Goal: Task Accomplishment & Management: Use online tool/utility

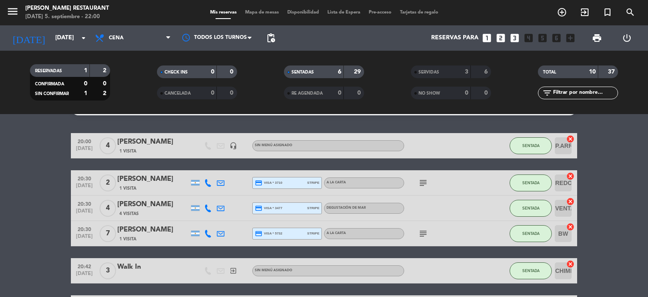
scroll to position [42, 0]
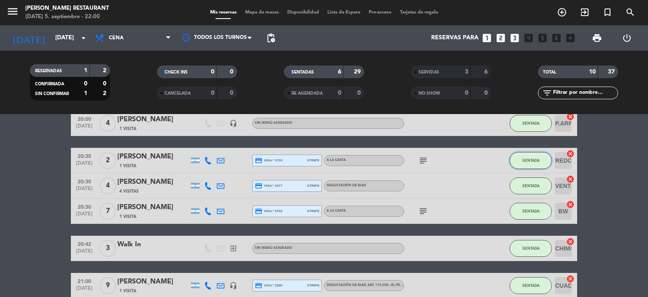
click at [518, 163] on button "SENTADA" at bounding box center [531, 160] width 42 height 17
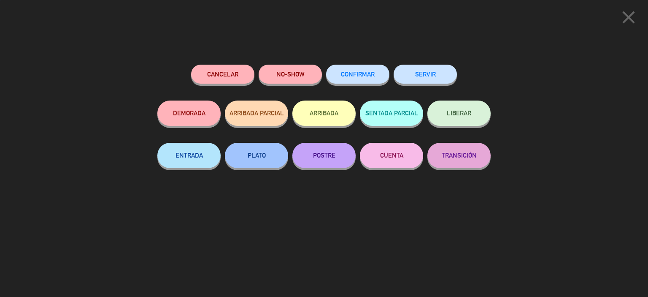
click at [423, 76] on button "SERVIR" at bounding box center [425, 74] width 63 height 19
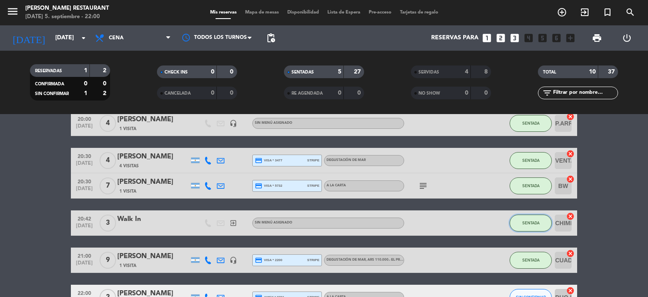
click at [537, 220] on span "SENTADA" at bounding box center [530, 222] width 17 height 5
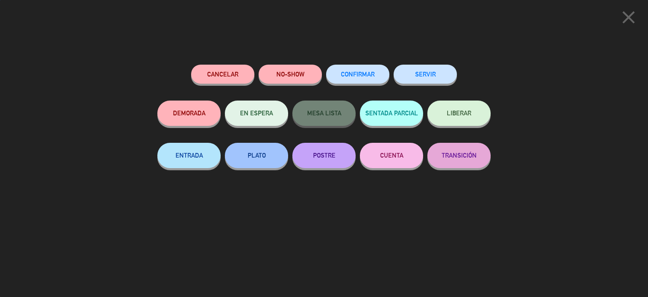
click at [427, 72] on button "SERVIR" at bounding box center [425, 74] width 63 height 19
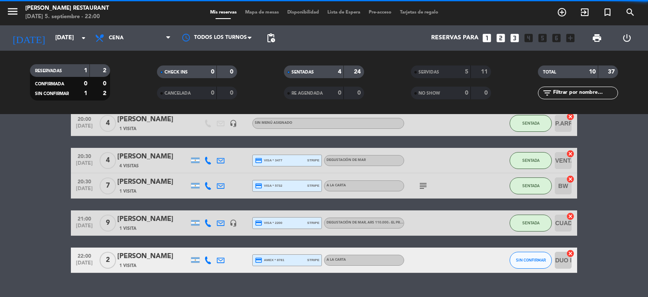
scroll to position [60, 0]
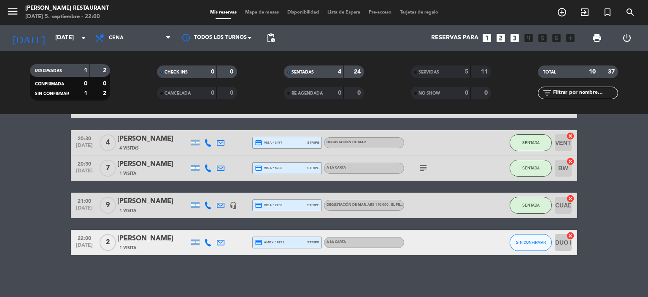
click at [572, 236] on icon "cancel" at bounding box center [570, 235] width 8 height 8
click at [538, 240] on span "SIN CONFIRMAR" at bounding box center [531, 242] width 30 height 5
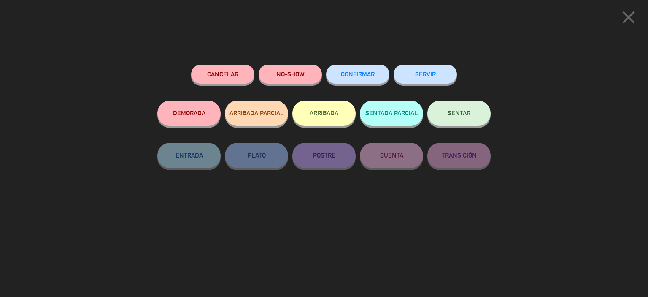
click at [458, 115] on span "SENTAR" at bounding box center [459, 112] width 23 height 7
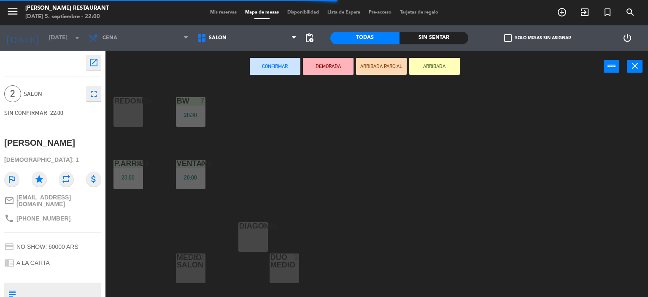
scroll to position [169, 0]
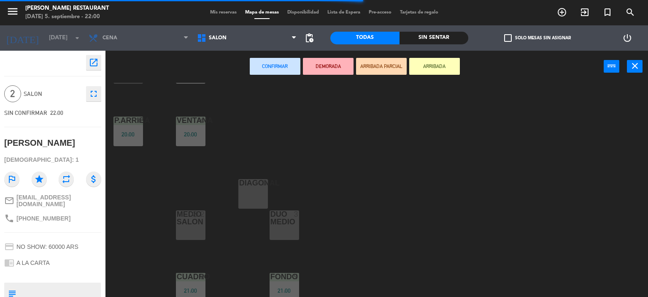
click at [253, 190] on div "DIAGONAl 3" at bounding box center [253, 194] width 30 height 30
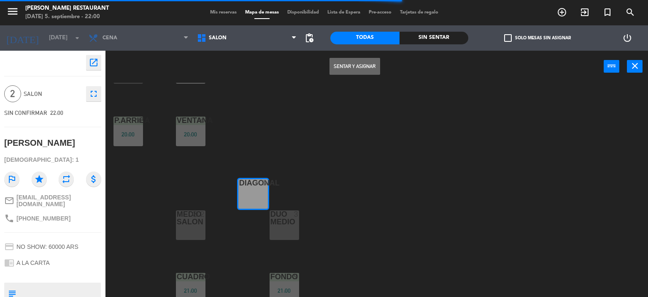
click at [361, 62] on button "Sentar y Asignar" at bounding box center [354, 66] width 51 height 17
